Goal: Transaction & Acquisition: Purchase product/service

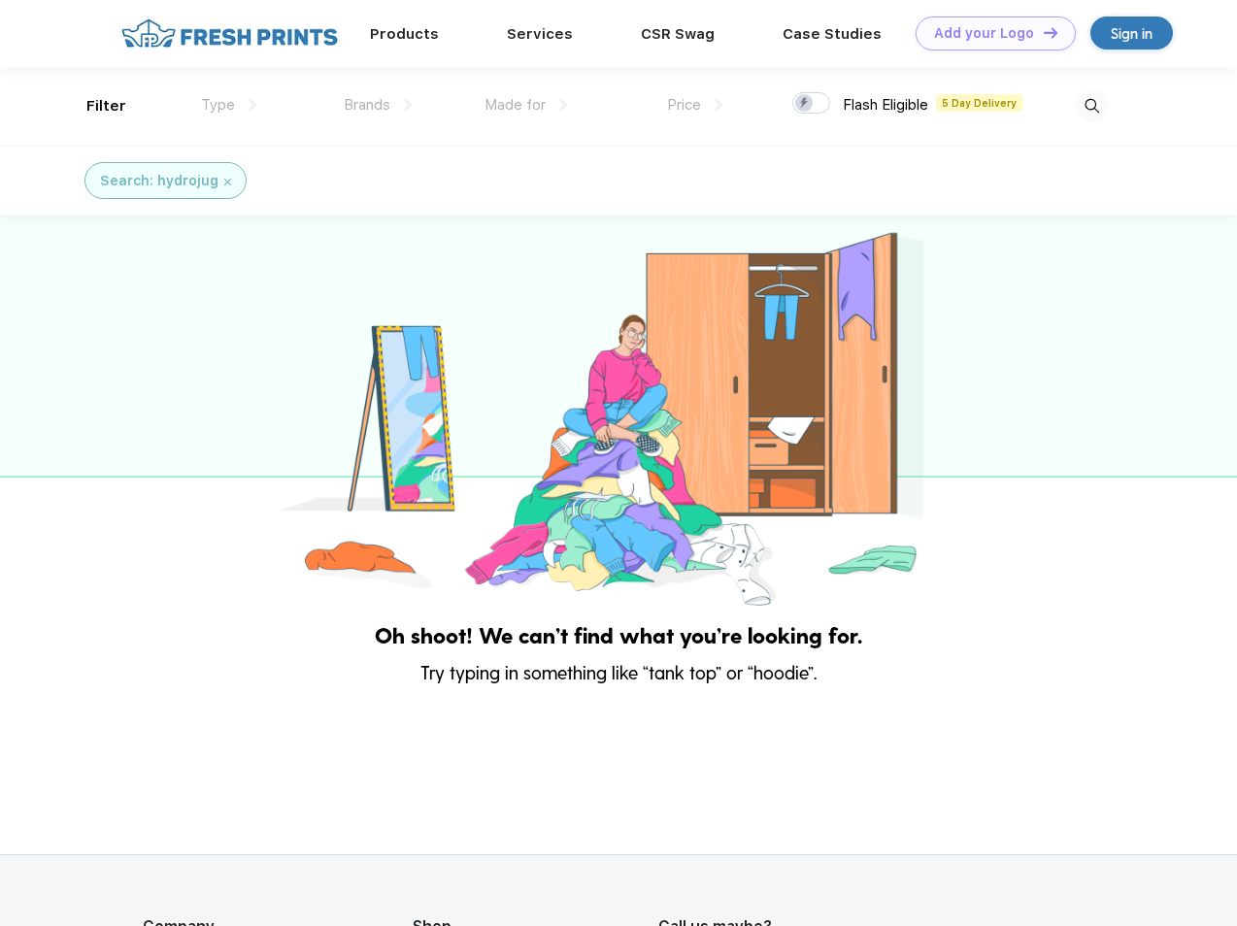
scroll to position [1, 0]
click at [988, 33] on link "Add your Logo Design Tool" at bounding box center [995, 34] width 160 height 34
click at [0, 0] on div "Design Tool" at bounding box center [0, 0] width 0 height 0
click at [1042, 32] on link "Add your Logo Design Tool" at bounding box center [995, 34] width 160 height 34
click at [93, 106] on div "Filter" at bounding box center [106, 106] width 40 height 22
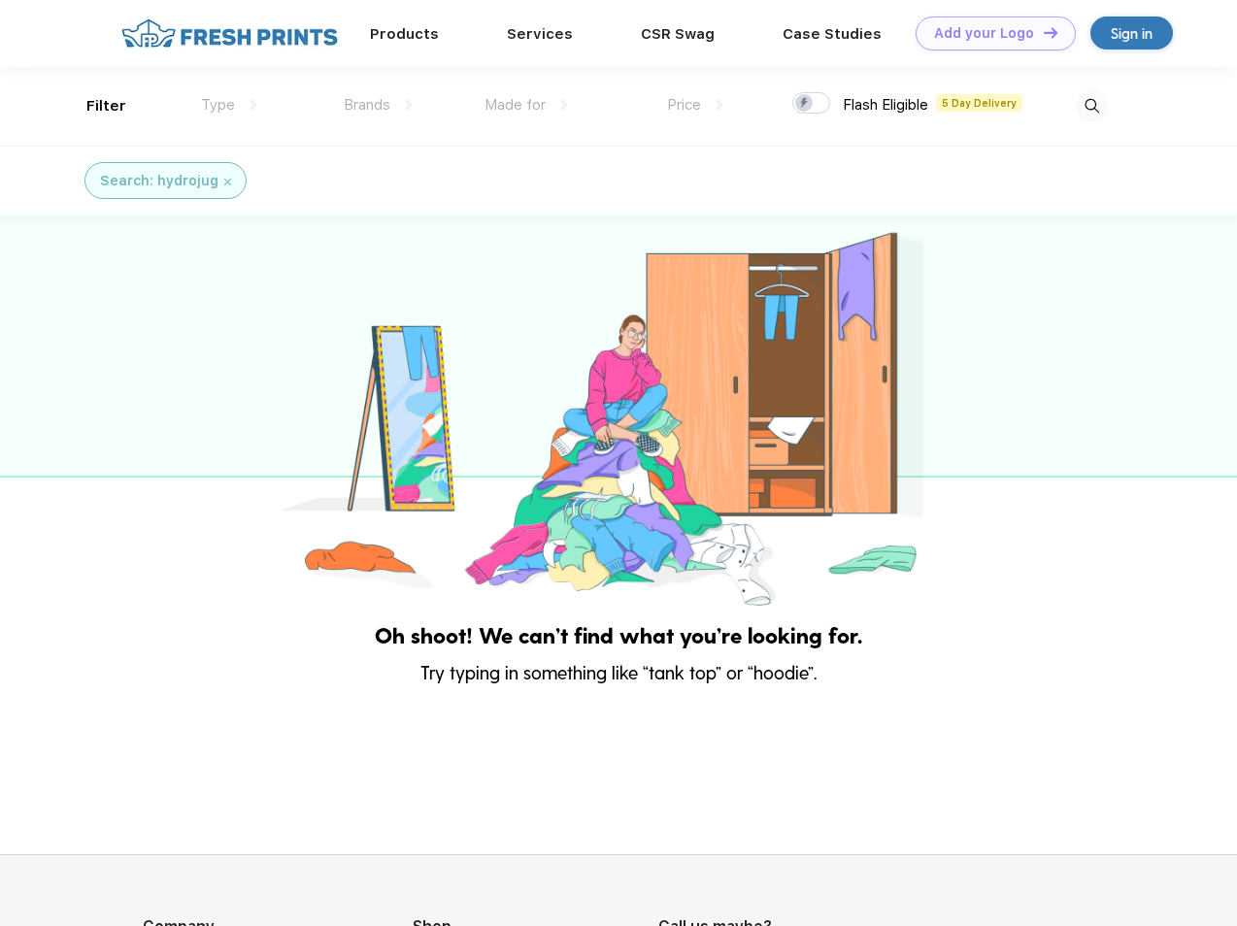
click at [229, 105] on span "Type" at bounding box center [218, 104] width 34 height 17
click at [378, 105] on span "Brands" at bounding box center [367, 104] width 47 height 17
click at [526, 105] on span "Made for" at bounding box center [514, 104] width 61 height 17
click at [695, 105] on span "Price" at bounding box center [684, 104] width 34 height 17
click at [812, 104] on div at bounding box center [811, 102] width 38 height 21
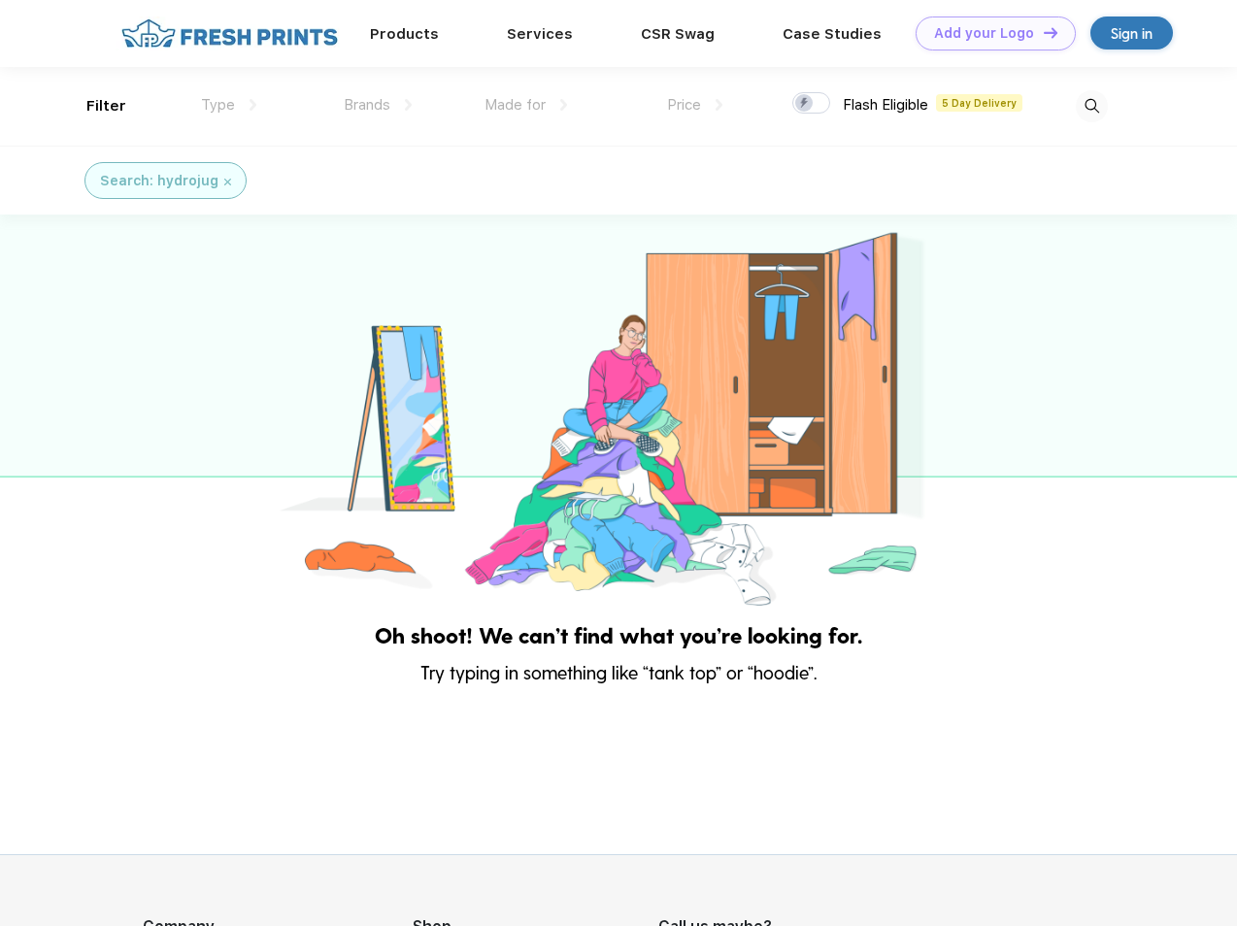
click at [805, 104] on input "checkbox" at bounding box center [798, 97] width 13 height 13
click at [1091, 106] on img at bounding box center [1092, 106] width 32 height 32
